Goal: Transaction & Acquisition: Purchase product/service

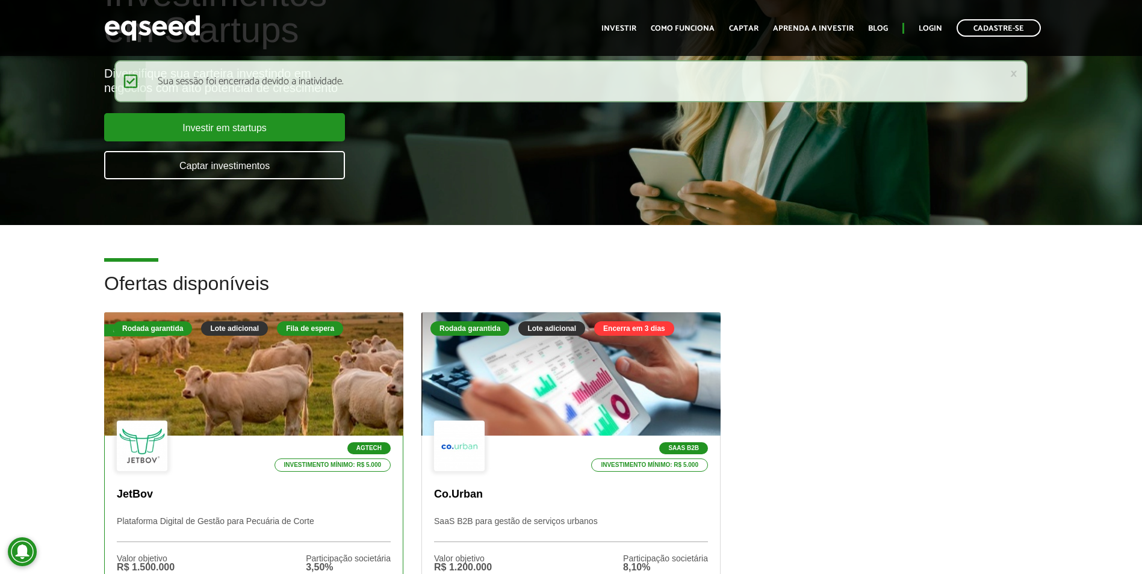
scroll to position [241, 0]
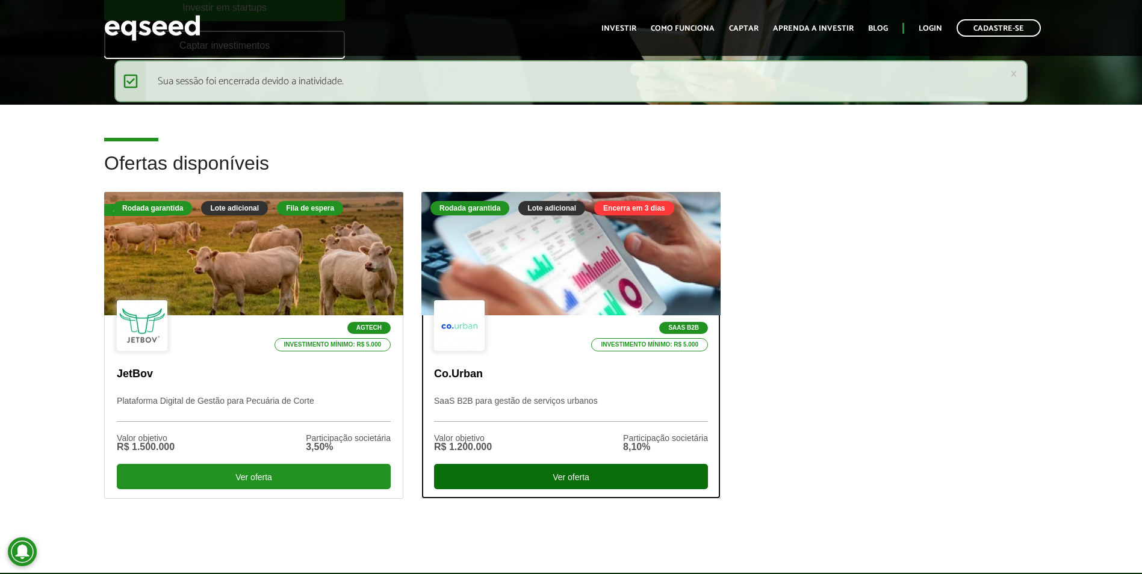
click at [531, 471] on div "Ver oferta" at bounding box center [571, 476] width 274 height 25
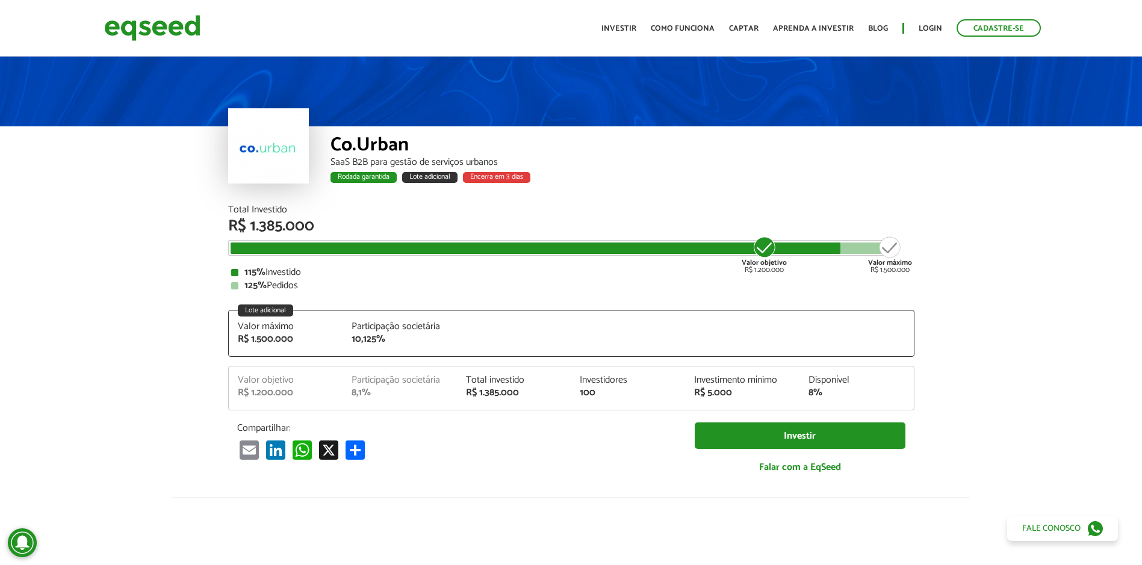
click at [924, 20] on ul "Início Investir Como funciona Captar Aprenda a investir Blog Login Cadastre-se" at bounding box center [821, 27] width 452 height 17
click at [933, 26] on link "Login" at bounding box center [930, 29] width 23 height 8
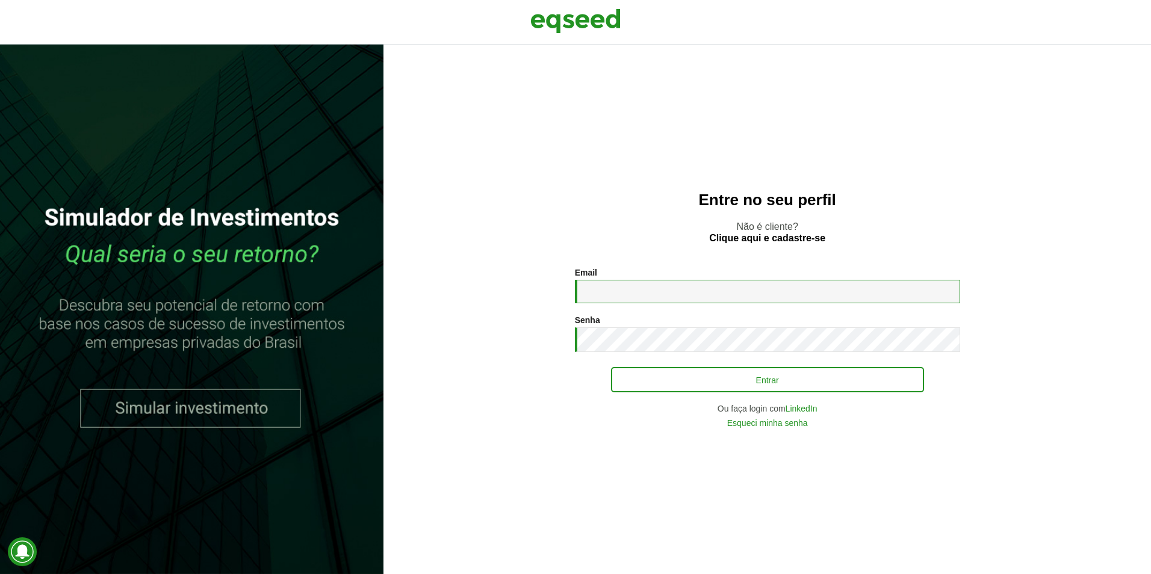
type input "**********"
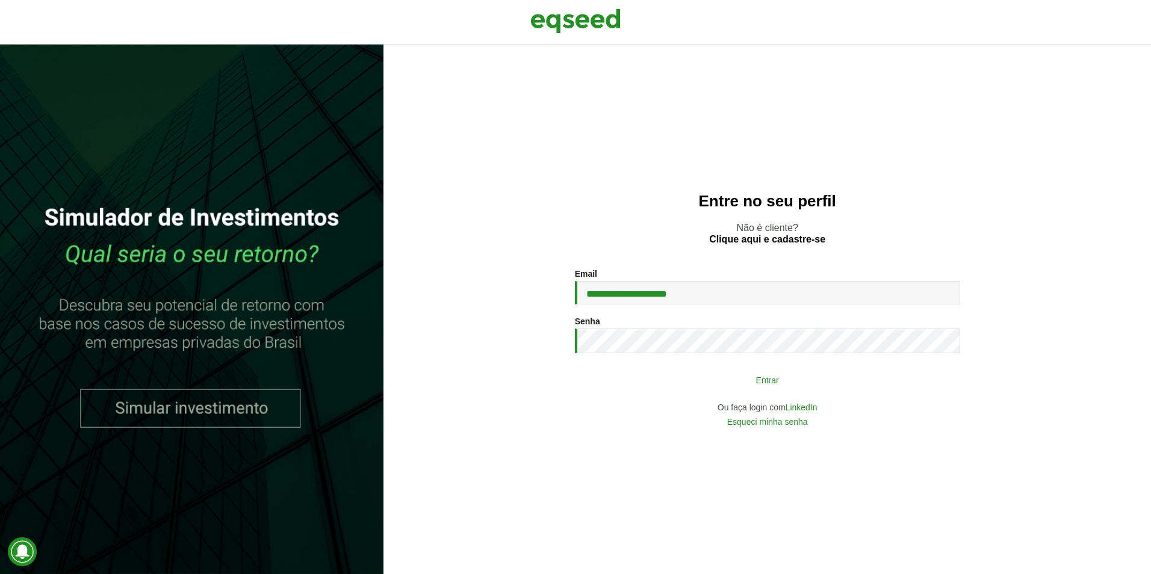
click at [644, 375] on button "Entrar" at bounding box center [767, 379] width 313 height 23
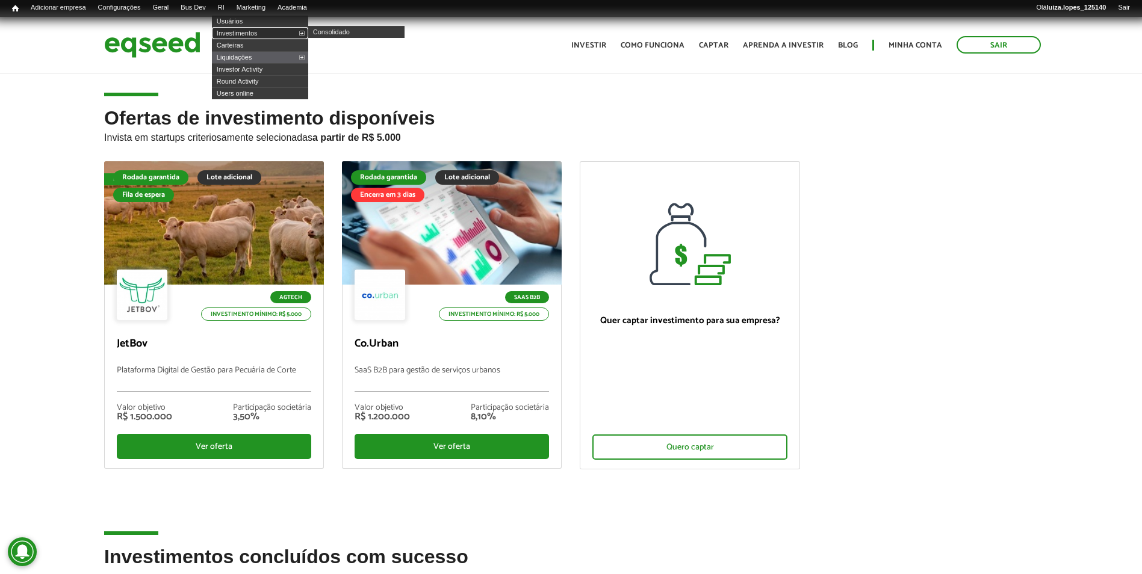
click at [255, 33] on link "Investimentos" at bounding box center [260, 33] width 96 height 12
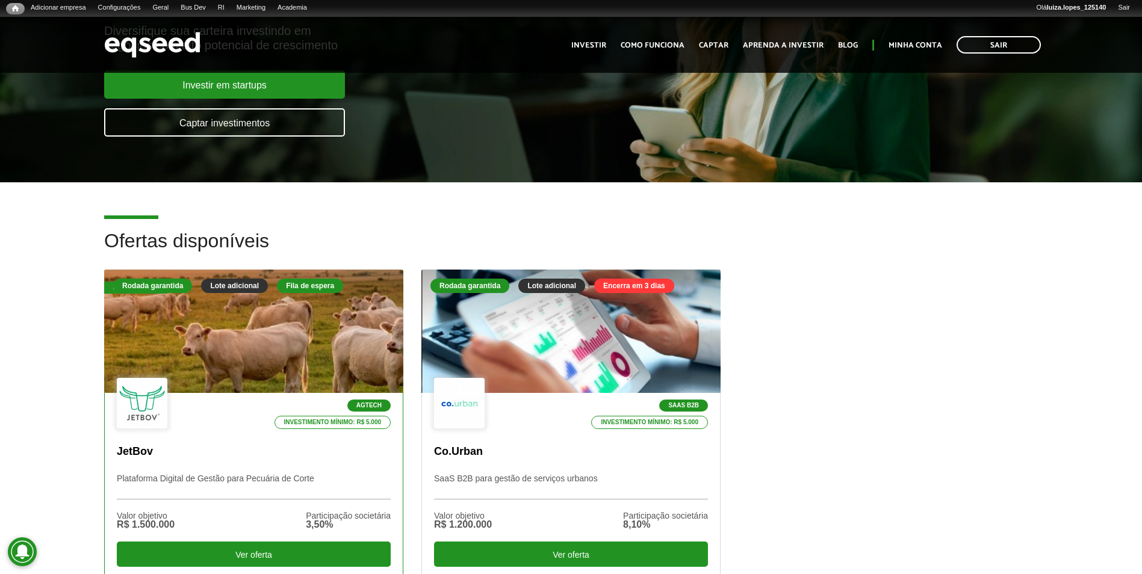
scroll to position [241, 0]
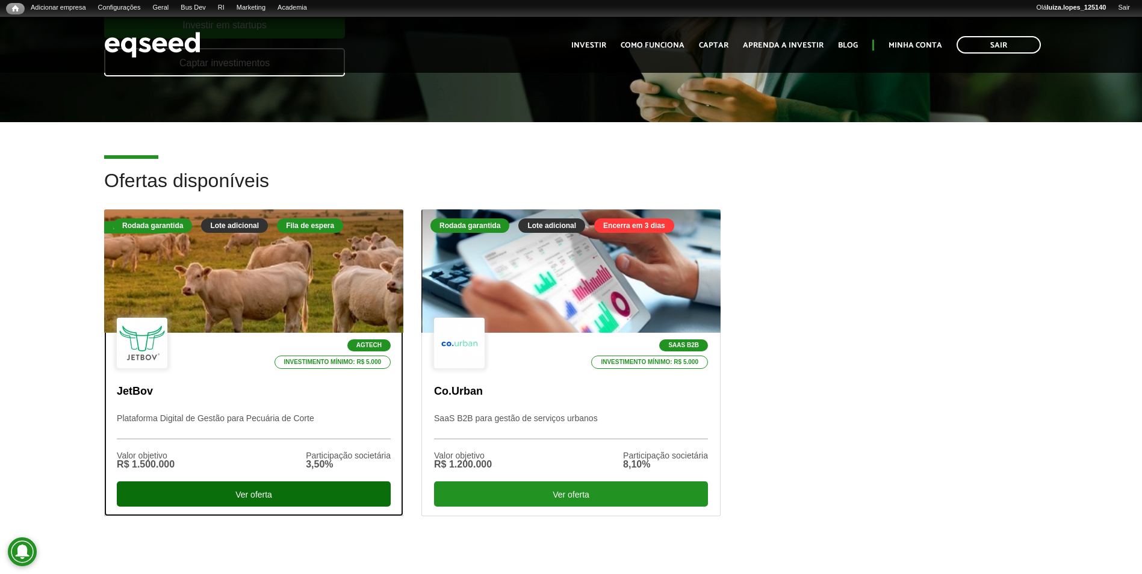
click at [249, 488] on div "Ver oferta" at bounding box center [254, 494] width 274 height 25
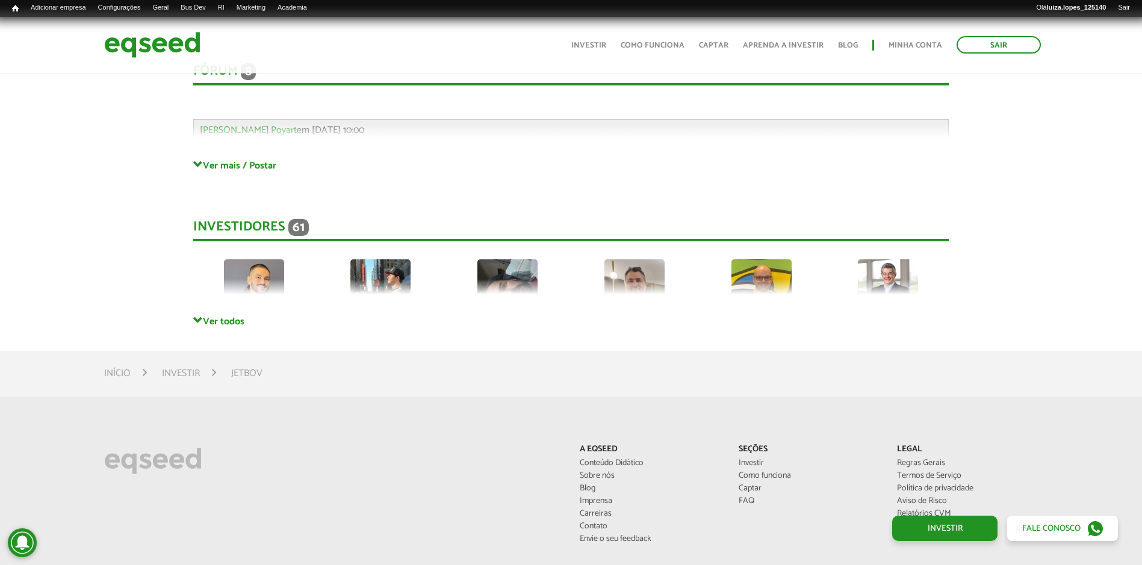
scroll to position [3432, 0]
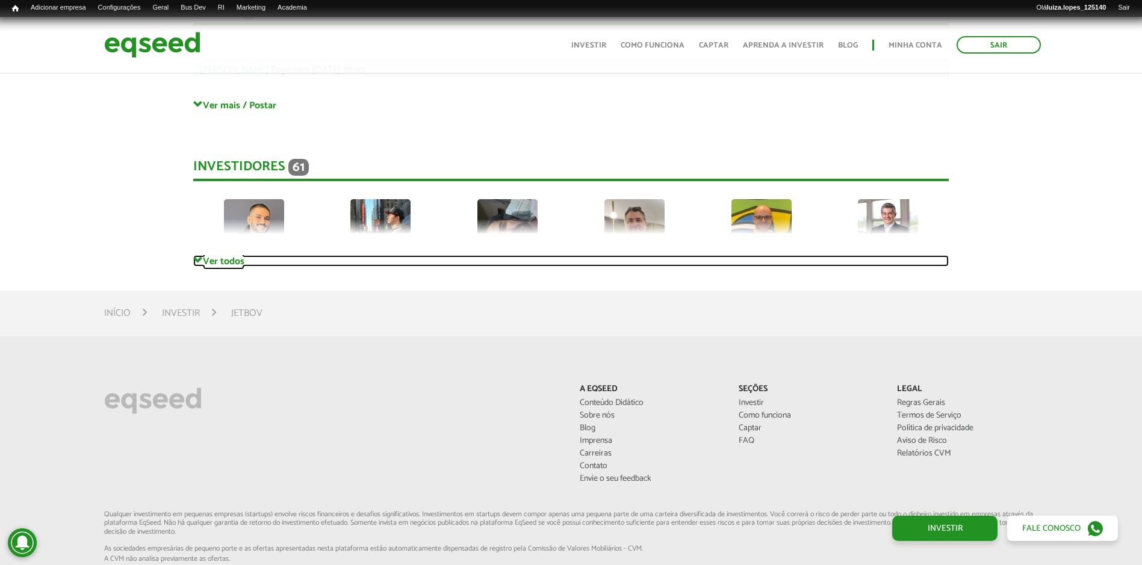
click at [197, 259] on span at bounding box center [198, 261] width 10 height 10
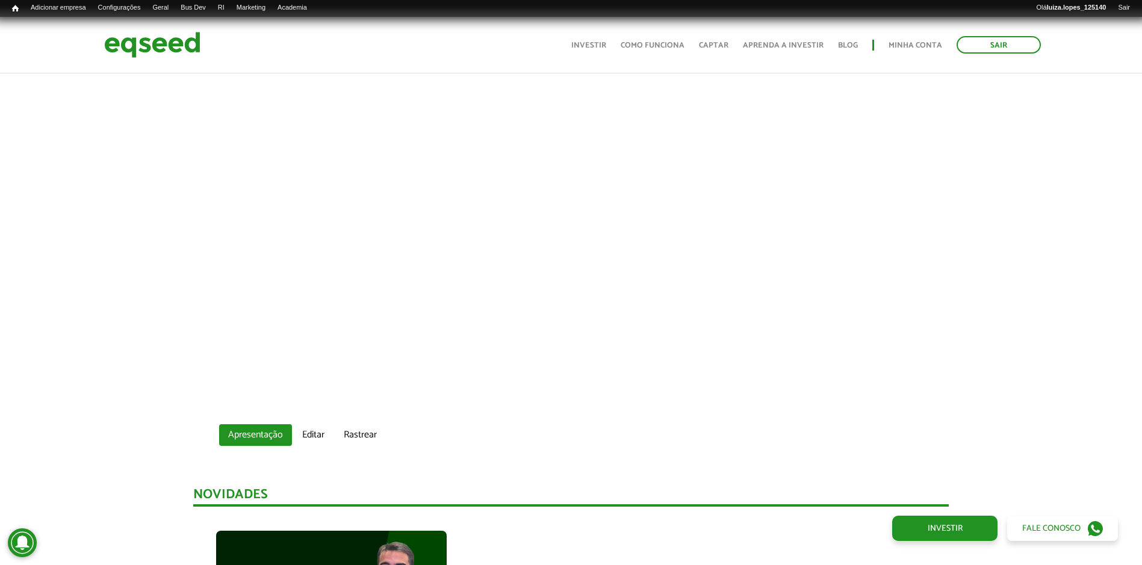
scroll to position [0, 0]
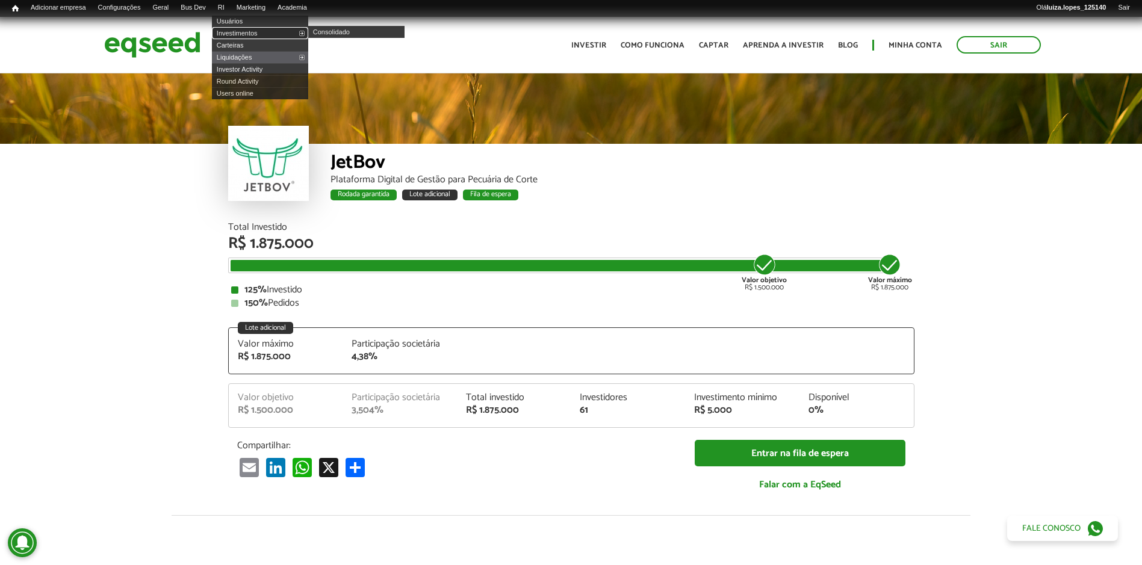
click at [244, 31] on link "Investimentos" at bounding box center [260, 33] width 96 height 12
